Goal: Task Accomplishment & Management: Manage account settings

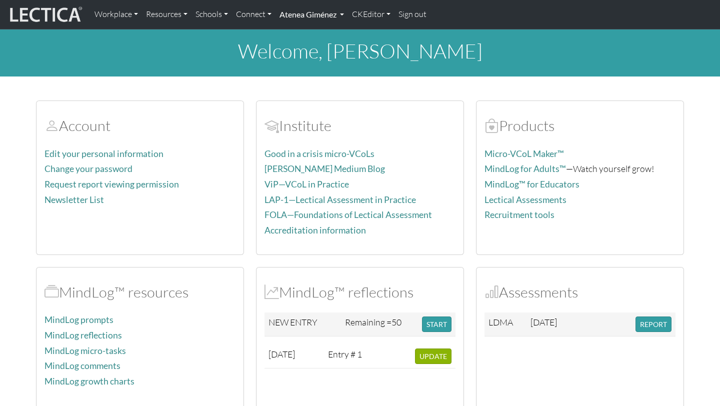
click at [322, 16] on link "Atenea Giménez" at bounding box center [312, 14] width 73 height 21
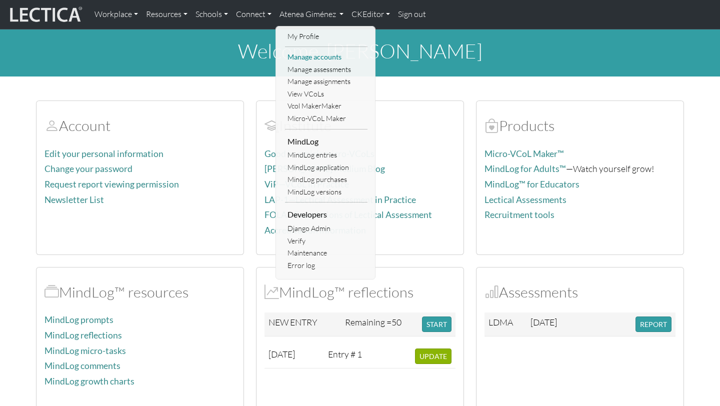
click at [321, 57] on link "Manage accounts" at bounding box center [326, 57] width 83 height 13
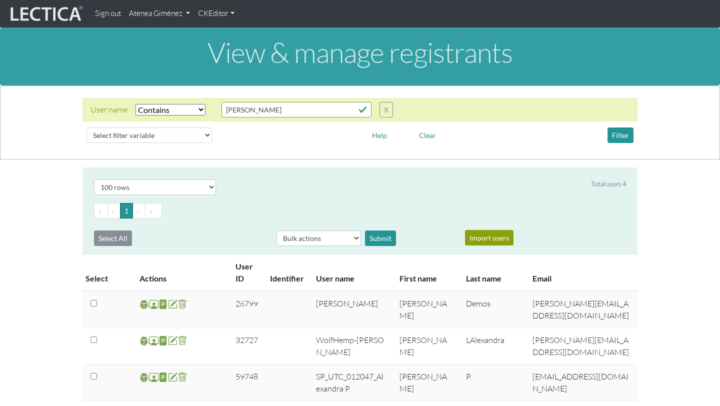
select select "icontains"
select select "100"
click at [328, 105] on input "[PERSON_NAME]" at bounding box center [297, 110] width 150 height 16
type input "A"
type input "Sofia"
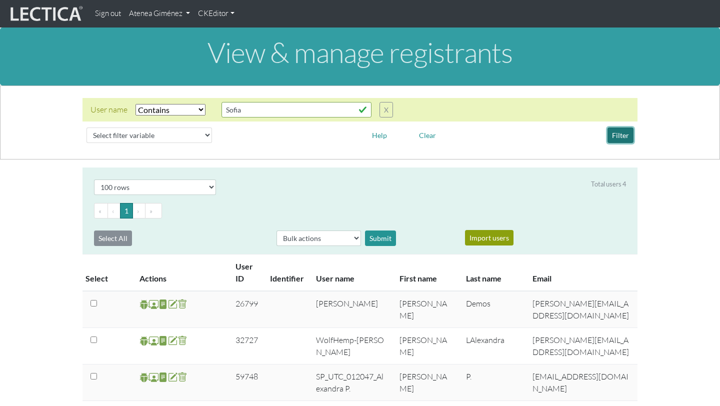
click at [617, 133] on button "Filter" at bounding box center [621, 136] width 26 height 16
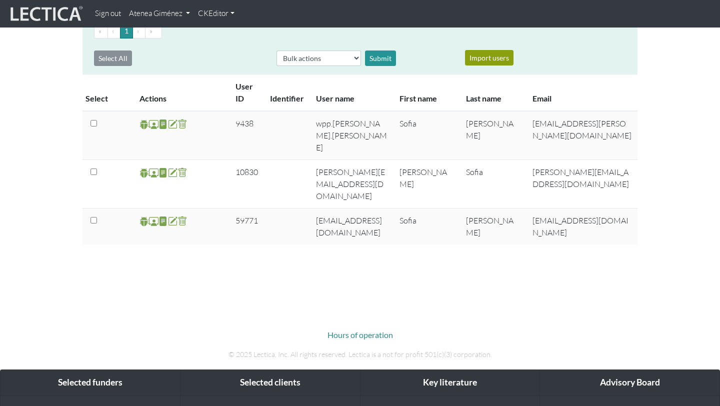
scroll to position [193, 0]
